Goal: Find specific page/section: Find specific page/section

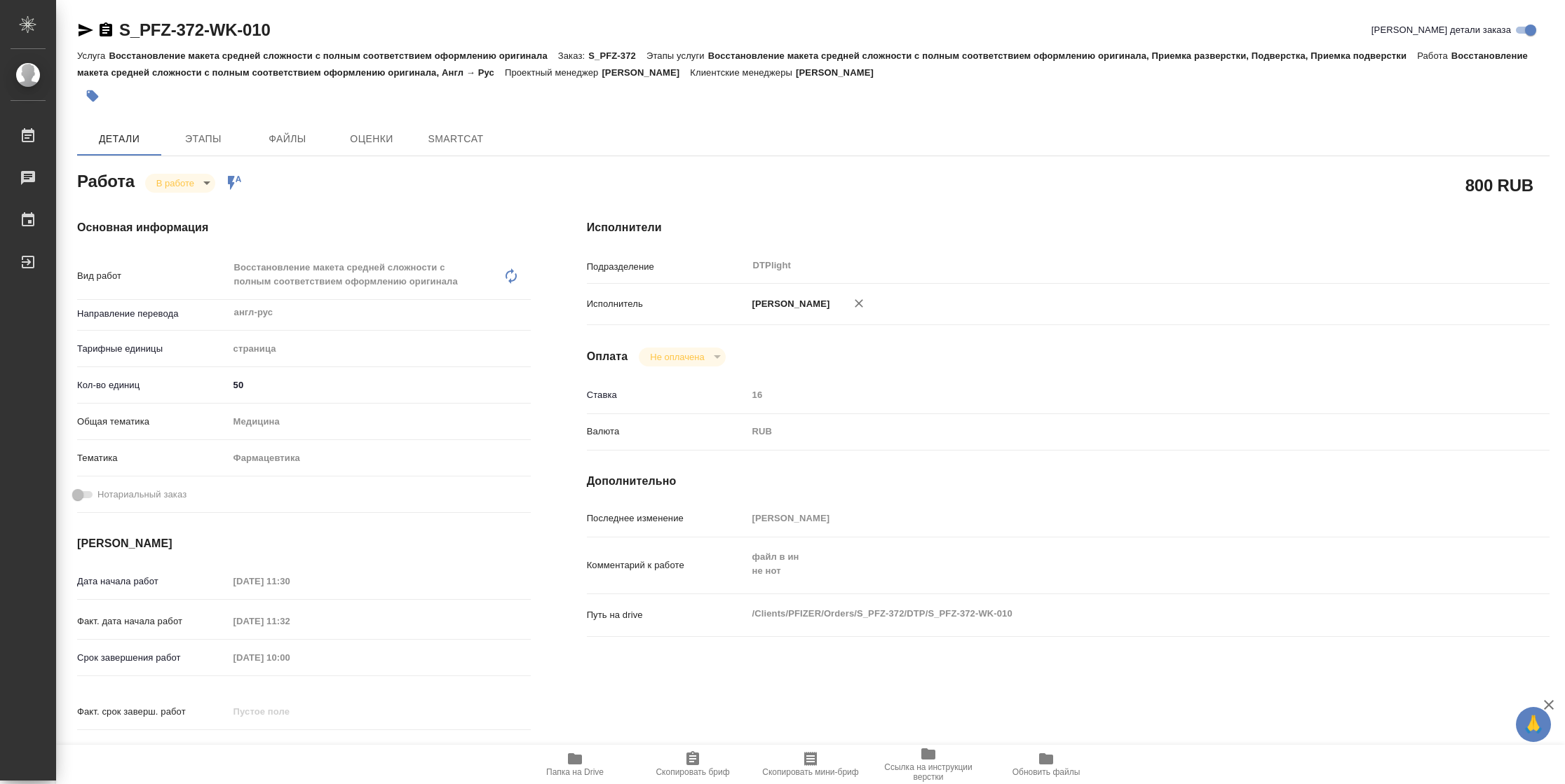
type textarea "x"
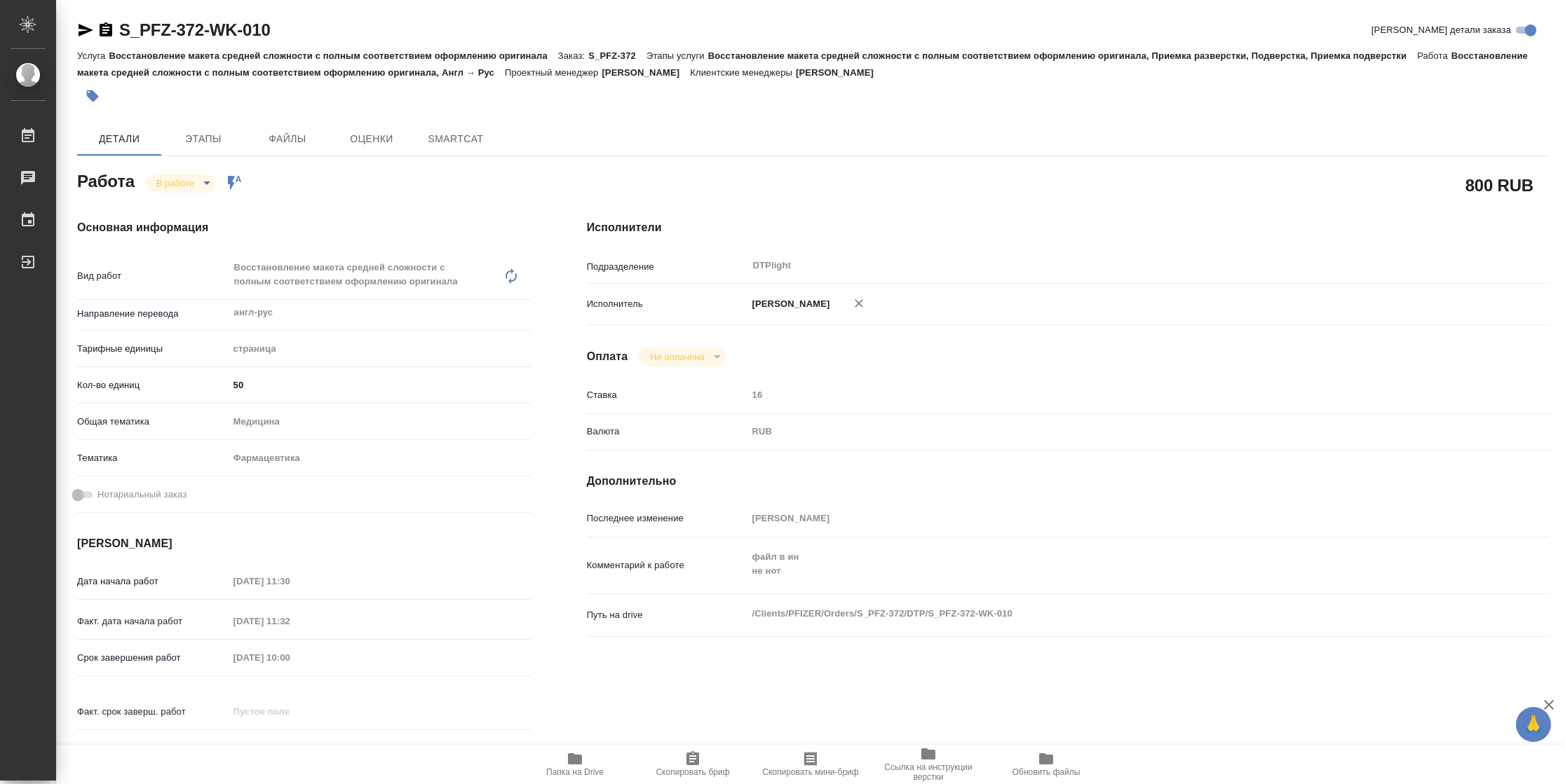
type textarea "x"
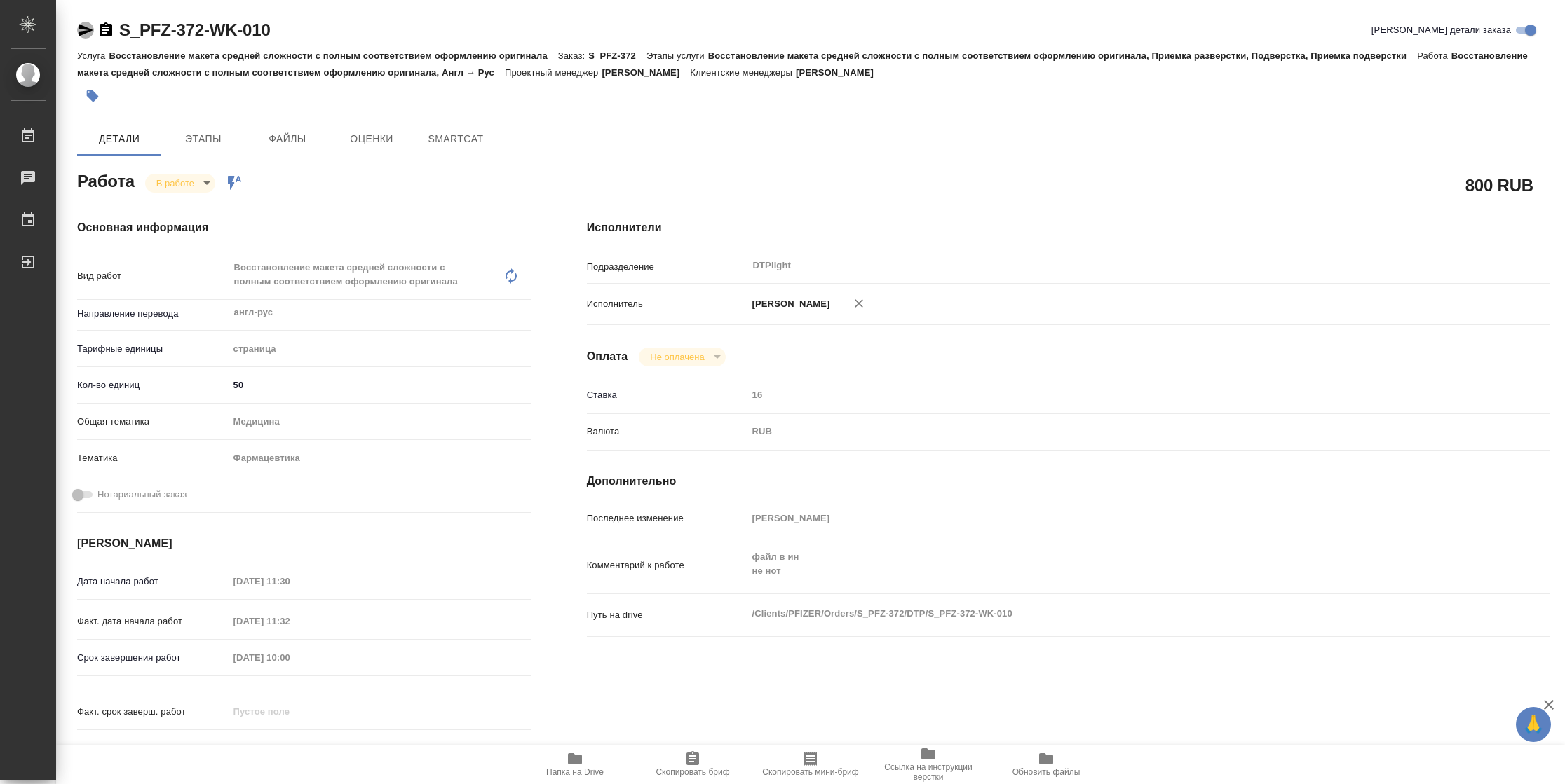
click at [90, 32] on icon "button" at bounding box center [85, 30] width 17 height 17
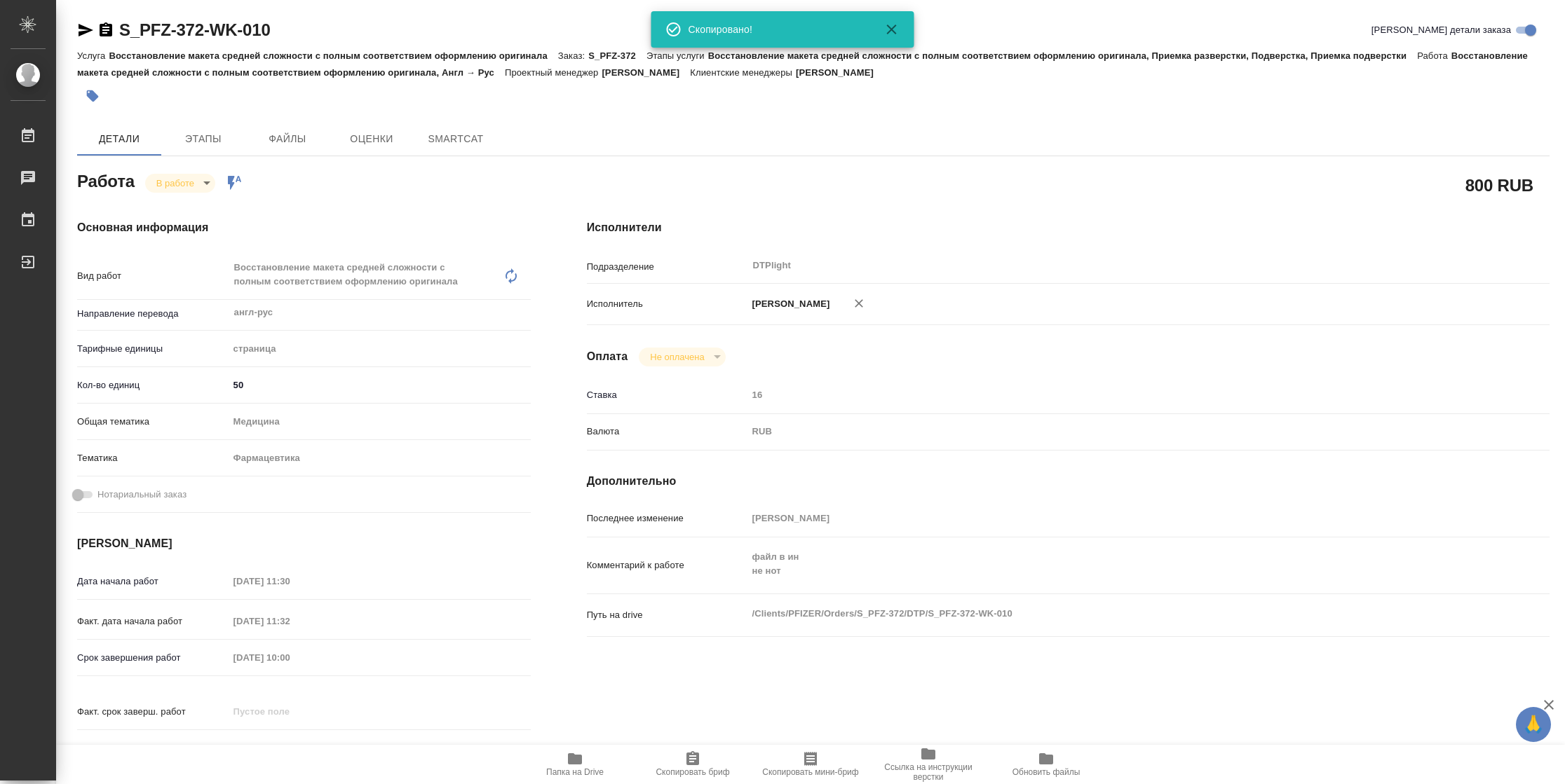
type textarea "x"
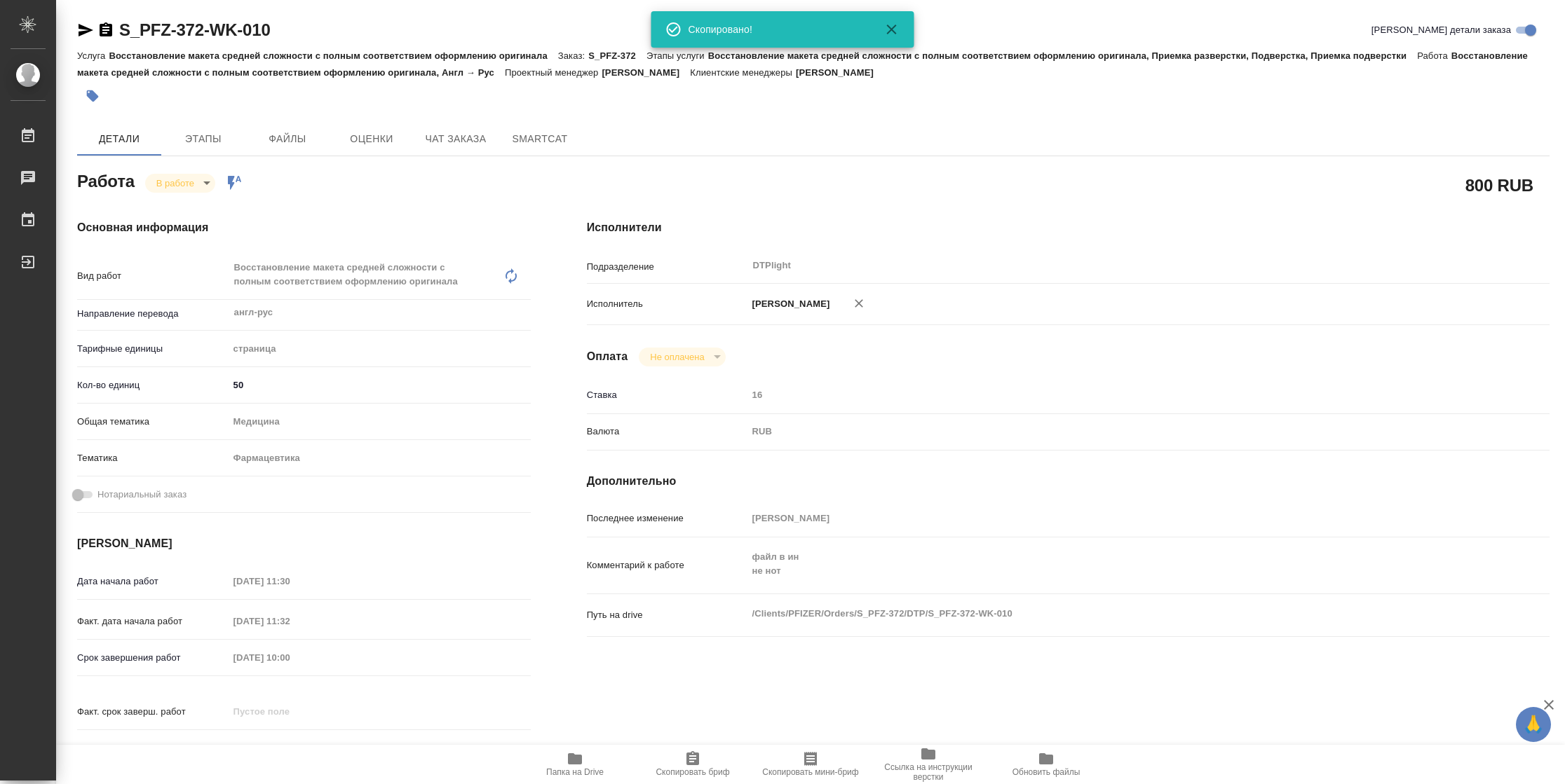
type textarea "x"
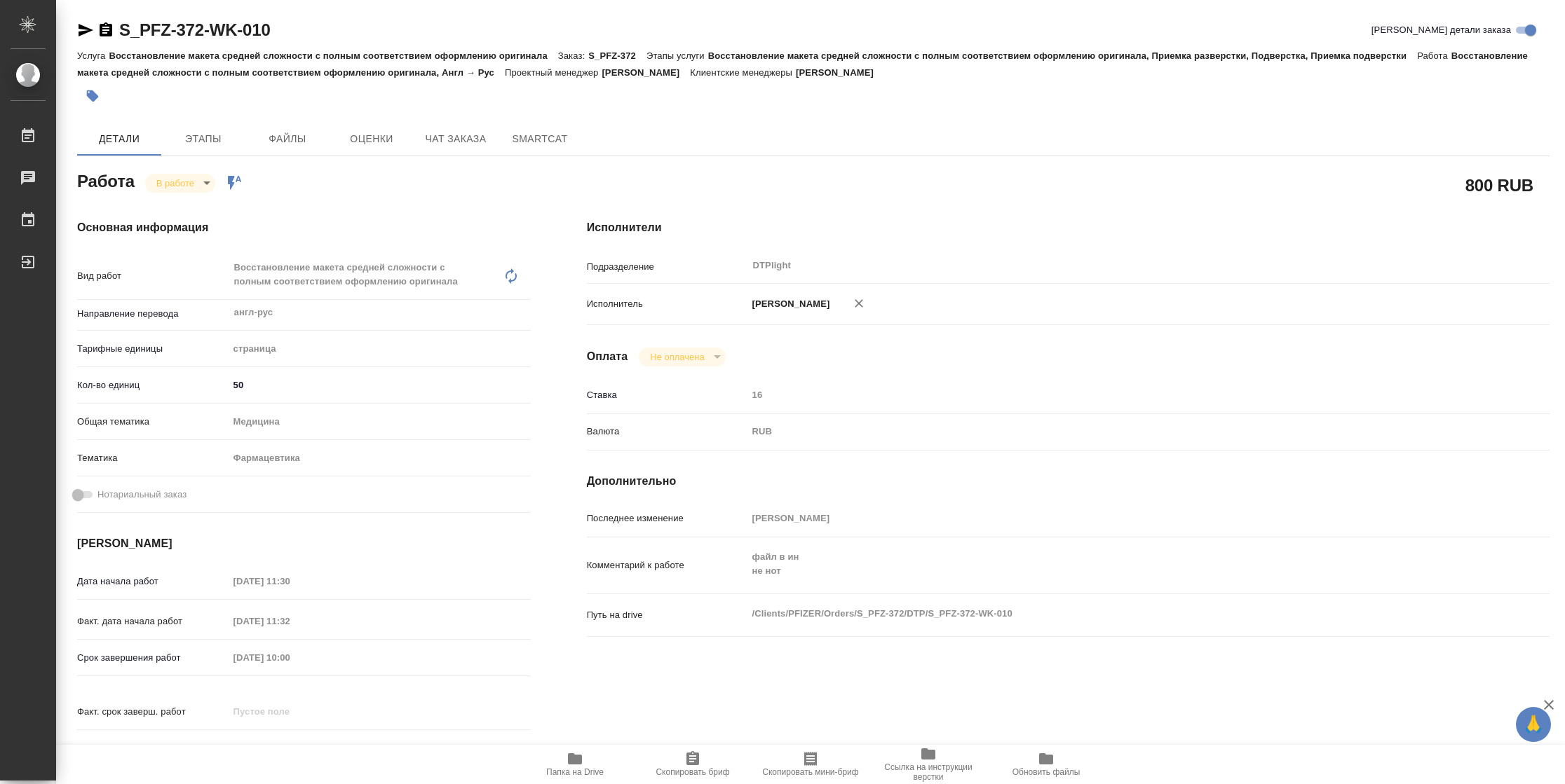
type textarea "x"
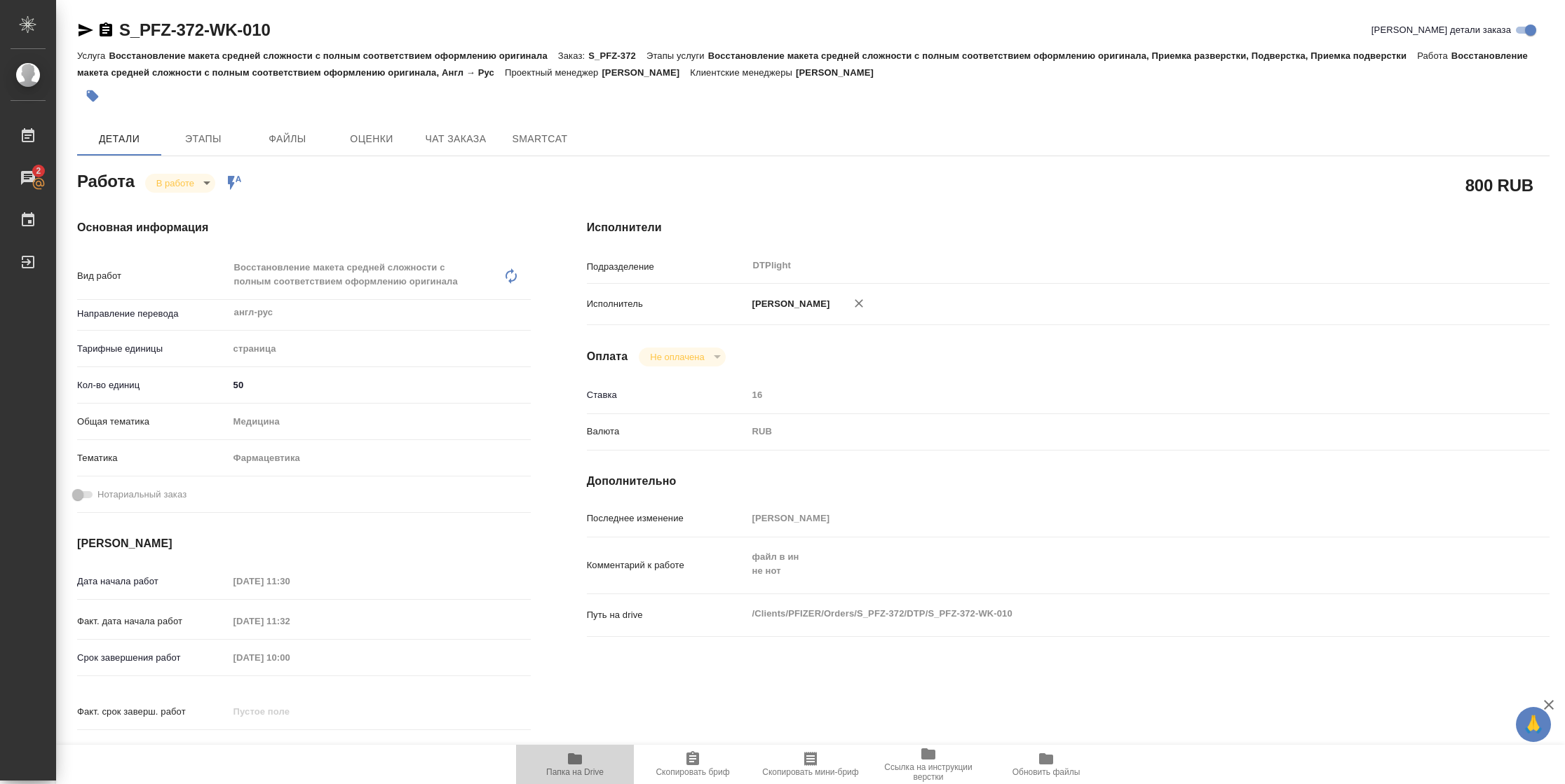
click at [562, 770] on span "Папка на Drive" at bounding box center [574, 772] width 57 height 10
